Goal: Task Accomplishment & Management: Use online tool/utility

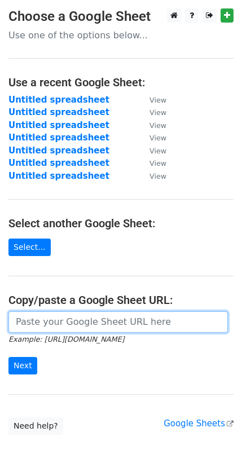
click at [50, 324] on input "url" at bounding box center [117, 321] width 219 height 21
paste input "https://docs.google.com/spreadsheets/d/1mUWuw8ioccgYLE9sQtsWlr0IRDQyqmbKdsXQoRC…"
type input "https://docs.google.com/spreadsheets/d/1mUWuw8ioccgYLE9sQtsWlr0IRDQyqmbKdsXQoRC…"
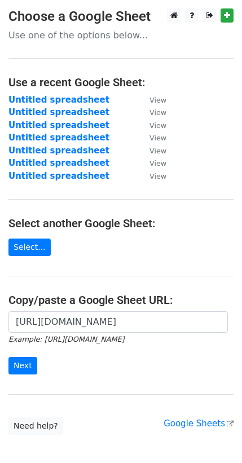
click at [30, 356] on form "https://docs.google.com/spreadsheets/d/1mUWuw8ioccgYLE9sQtsWlr0IRDQyqmbKdsXQoRC…" at bounding box center [120, 342] width 225 height 63
click at [28, 361] on input "Next" at bounding box center [22, 365] width 29 height 17
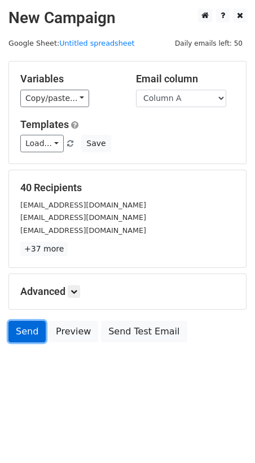
click at [21, 329] on link "Send" at bounding box center [26, 331] width 37 height 21
